Goal: Task Accomplishment & Management: Manage account settings

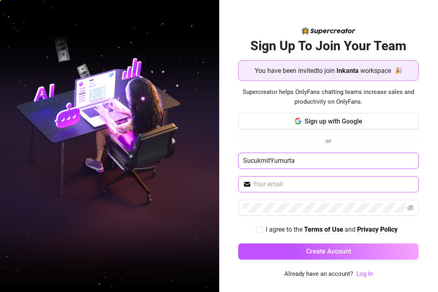
type input "SucukmitYumurta"
click at [334, 186] on input "text" at bounding box center [333, 184] width 161 height 10
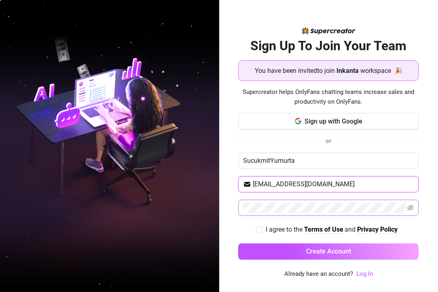
type input "samirangelroblesachour@gmail.com"
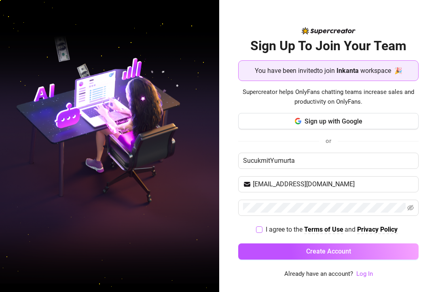
click at [261, 229] on input "I agree to the Terms of Use and Privacy Policy" at bounding box center [259, 229] width 6 height 6
checkbox input "true"
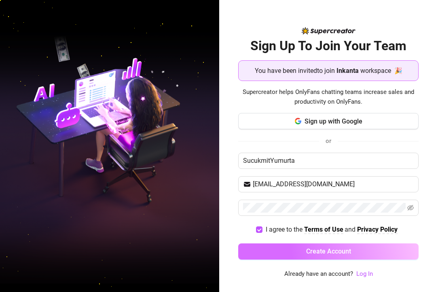
click at [287, 246] on button "Create Account" at bounding box center [328, 251] width 181 height 16
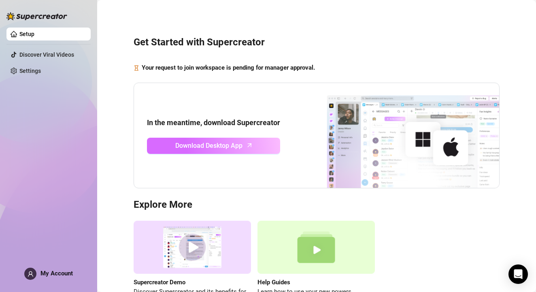
click at [246, 148] on link "Download Desktop App" at bounding box center [213, 146] width 133 height 16
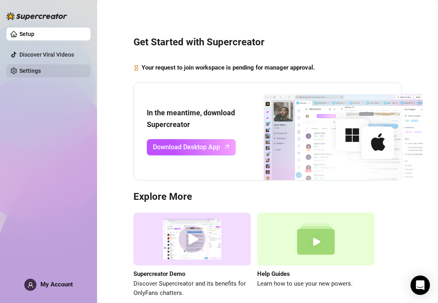
click at [38, 71] on link "Settings" at bounding box center [29, 71] width 21 height 6
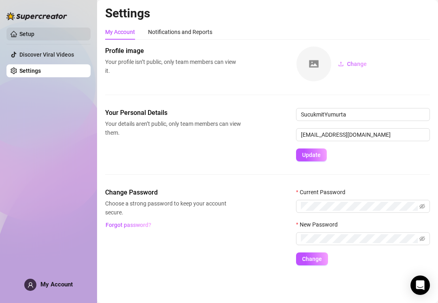
click at [32, 31] on link "Setup" at bounding box center [26, 34] width 15 height 6
